Goal: Book appointment/travel/reservation

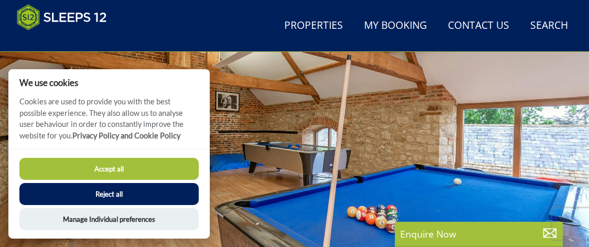
scroll to position [62, 0]
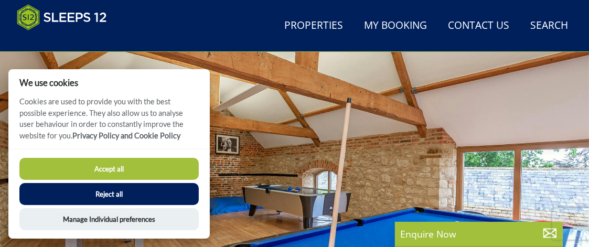
click at [158, 166] on button "Accept all" at bounding box center [108, 169] width 179 height 22
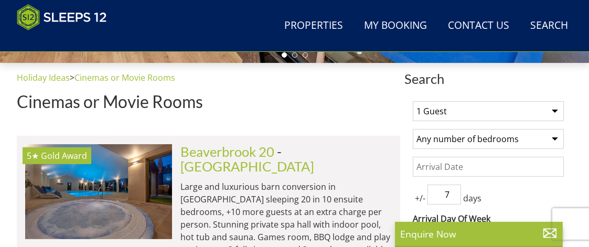
scroll to position [377, 0]
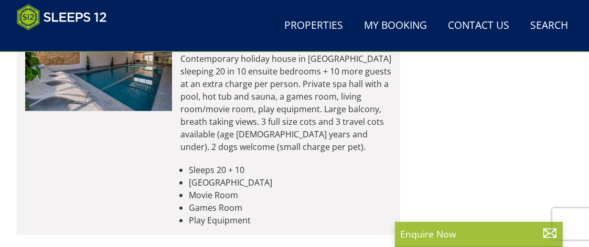
scroll to position [1504, 0]
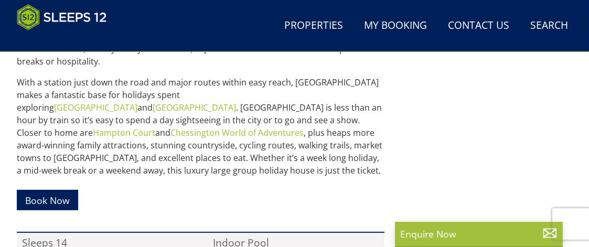
scroll to position [639, 0]
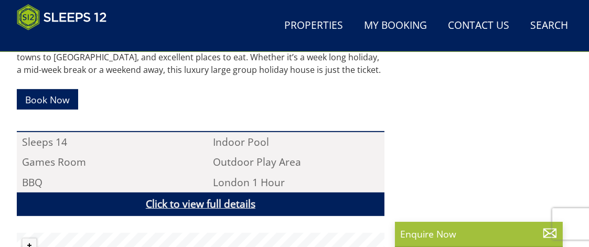
click at [176, 192] on link "Click to view full details" at bounding box center [201, 204] width 368 height 24
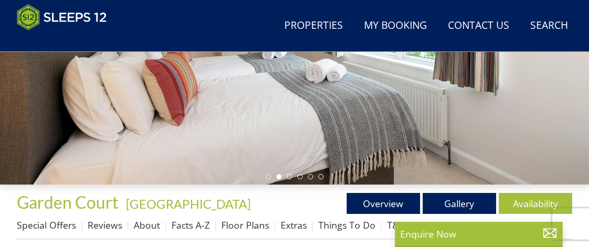
scroll to position [219, 0]
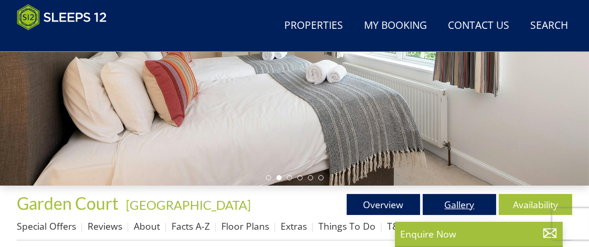
click at [452, 215] on link "Gallery" at bounding box center [459, 204] width 73 height 21
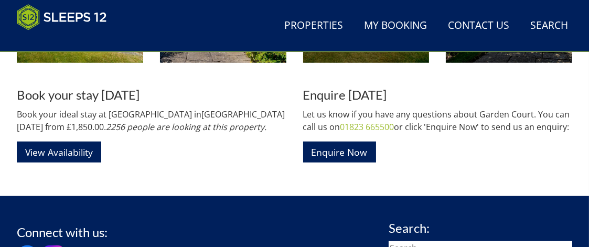
scroll to position [1206, 0]
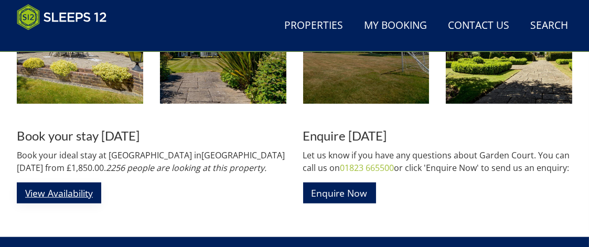
click at [90, 197] on link "View Availability" at bounding box center [59, 193] width 84 height 20
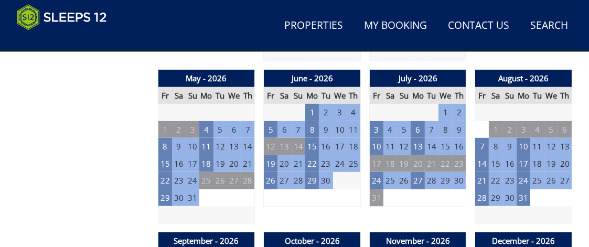
scroll to position [734, 0]
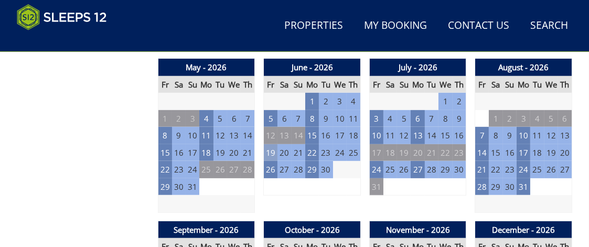
click at [270, 157] on td "19" at bounding box center [271, 152] width 14 height 17
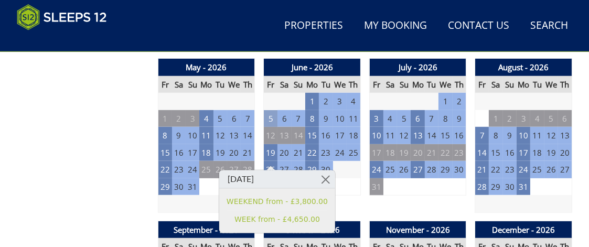
click at [269, 123] on td "5" at bounding box center [271, 118] width 14 height 17
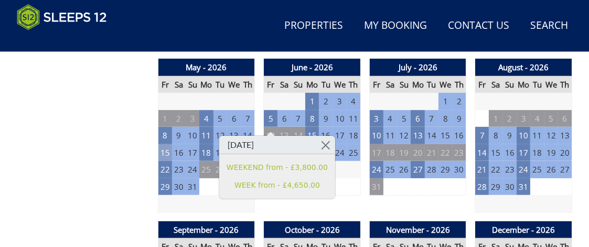
click at [163, 159] on td "15" at bounding box center [165, 152] width 14 height 17
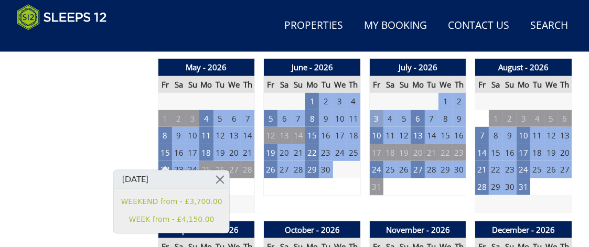
click at [380, 124] on td "3" at bounding box center [376, 118] width 14 height 17
